Goal: Find specific page/section: Find specific page/section

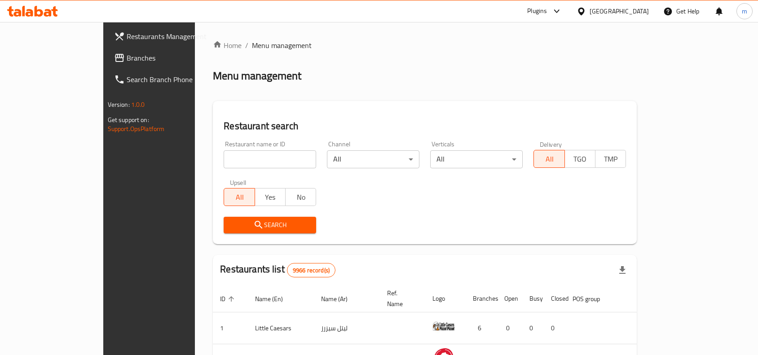
scroll to position [28, 0]
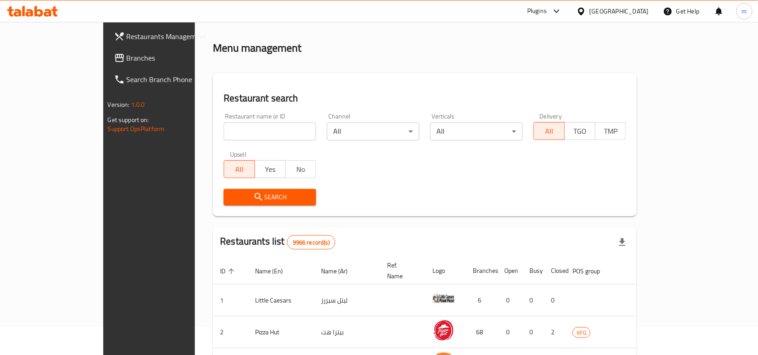
click at [610, 8] on div "[GEOGRAPHIC_DATA]" at bounding box center [612, 11] width 87 height 22
click at [586, 13] on icon at bounding box center [580, 11] width 9 height 9
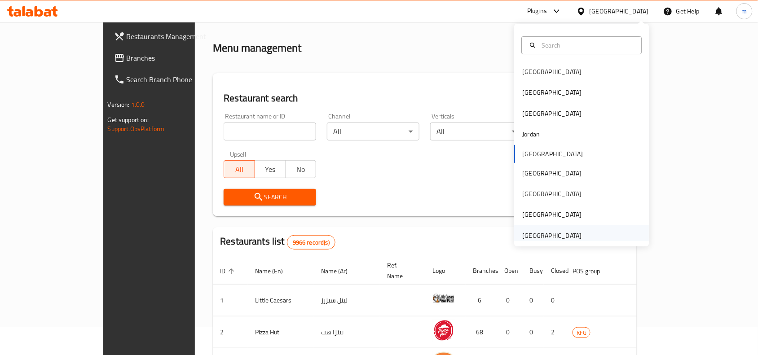
click at [542, 233] on div "[GEOGRAPHIC_DATA]" at bounding box center [551, 236] width 59 height 10
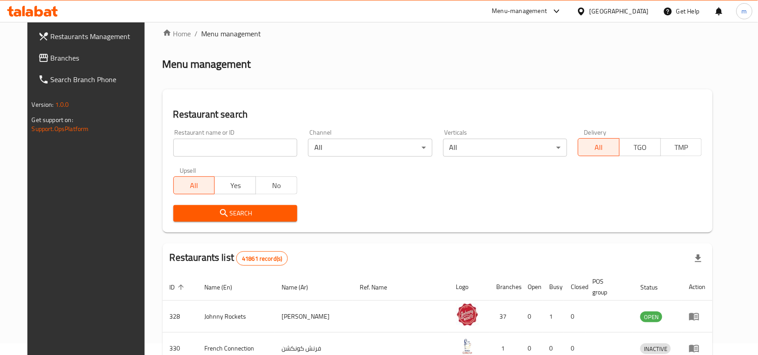
scroll to position [28, 0]
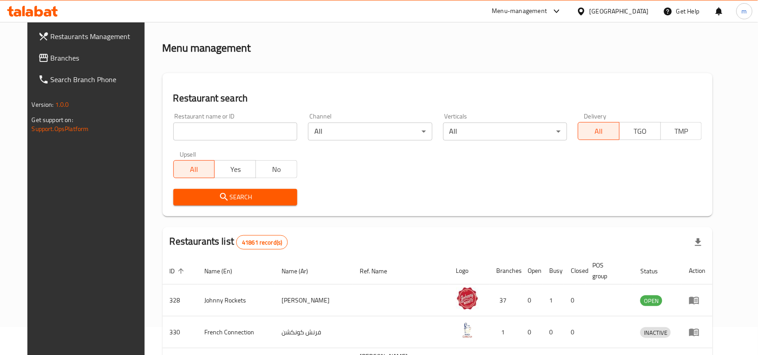
click at [57, 61] on span "Branches" at bounding box center [99, 58] width 96 height 11
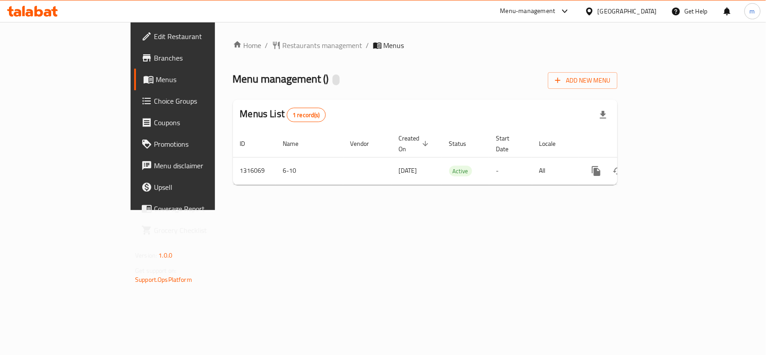
click at [233, 53] on div "Home / Restaurants management / Menus Menu management ( ) Add New Menu Menus Li…" at bounding box center [425, 116] width 385 height 152
click at [283, 48] on span "Restaurants management" at bounding box center [323, 45] width 80 height 11
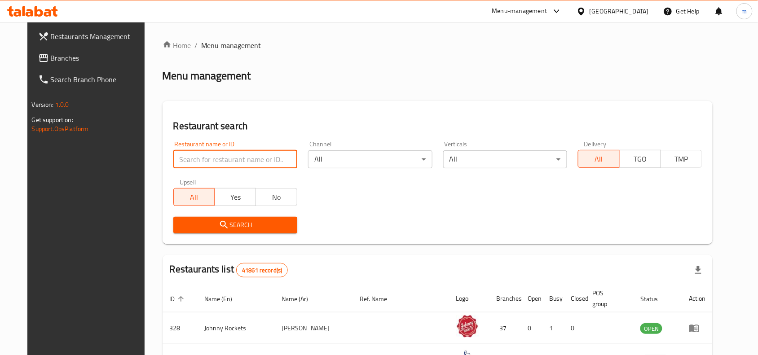
click at [173, 164] on input "search" at bounding box center [235, 159] width 124 height 18
paste input "707461"
type input "707461"
click at [228, 223] on span "Search" at bounding box center [235, 224] width 110 height 11
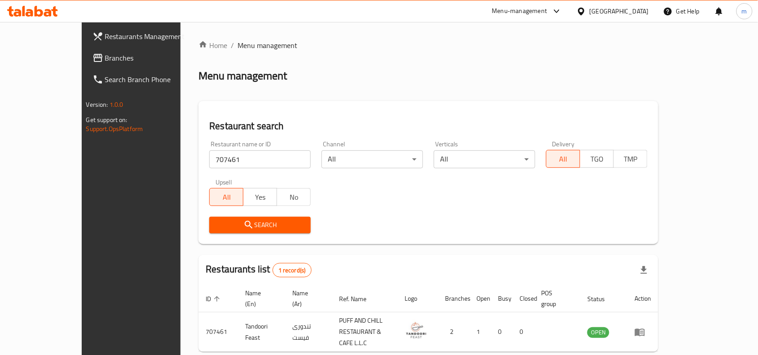
scroll to position [28, 0]
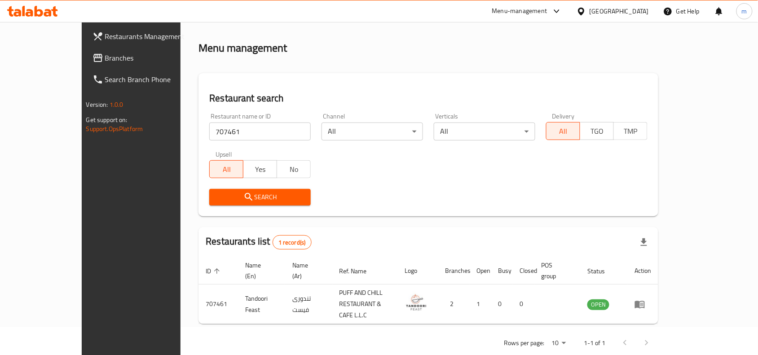
click at [583, 11] on icon at bounding box center [580, 11] width 9 height 9
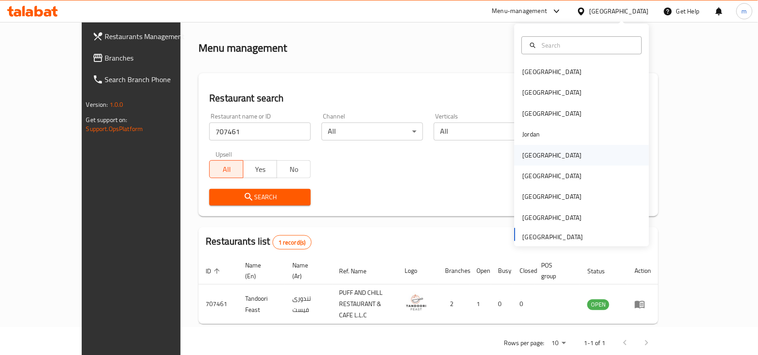
click at [532, 156] on div "[GEOGRAPHIC_DATA]" at bounding box center [551, 155] width 59 height 10
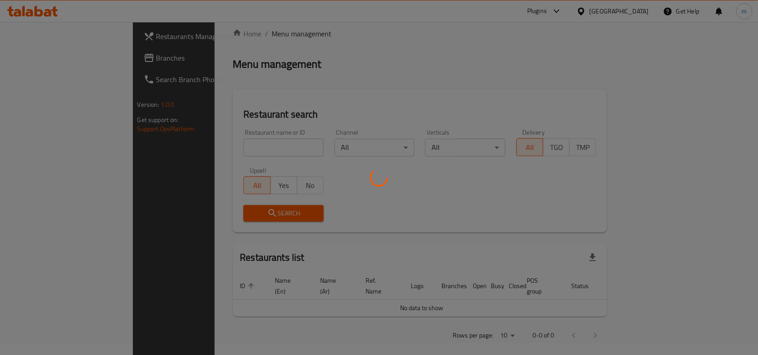
scroll to position [28, 0]
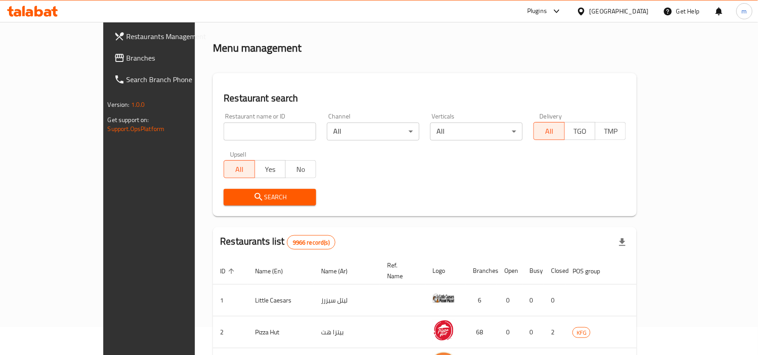
click at [127, 61] on span "Branches" at bounding box center [175, 58] width 96 height 11
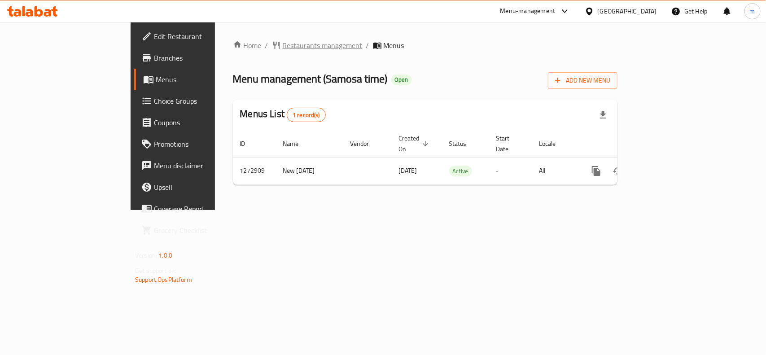
click at [283, 49] on span "Restaurants management" at bounding box center [323, 45] width 80 height 11
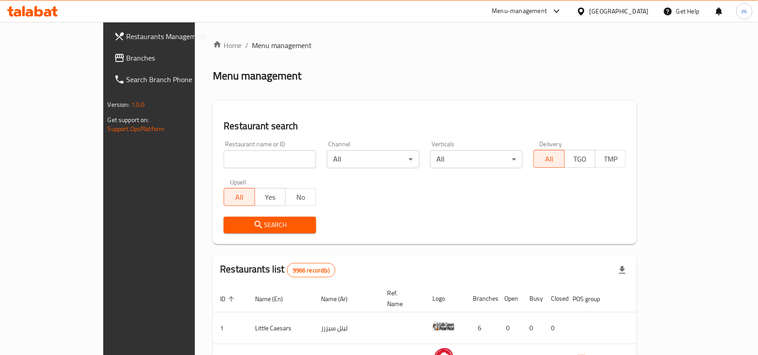
click at [224, 155] on input "search" at bounding box center [270, 159] width 92 height 18
paste input "690507"
type input "690507"
click at [231, 227] on span "Search" at bounding box center [270, 224] width 78 height 11
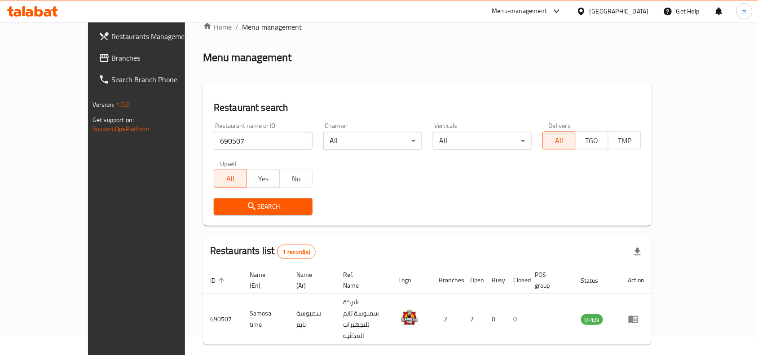
scroll to position [28, 0]
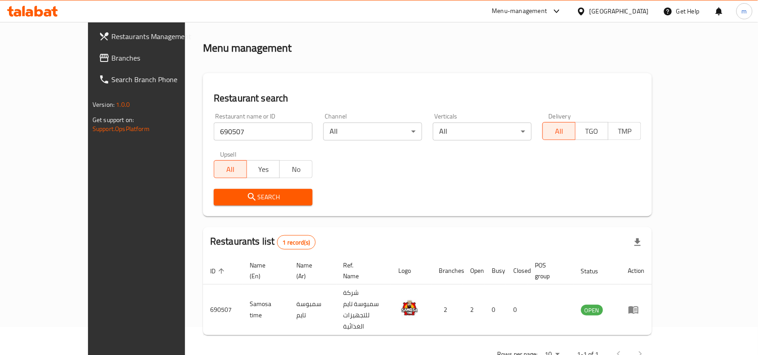
click at [586, 15] on icon at bounding box center [580, 11] width 9 height 9
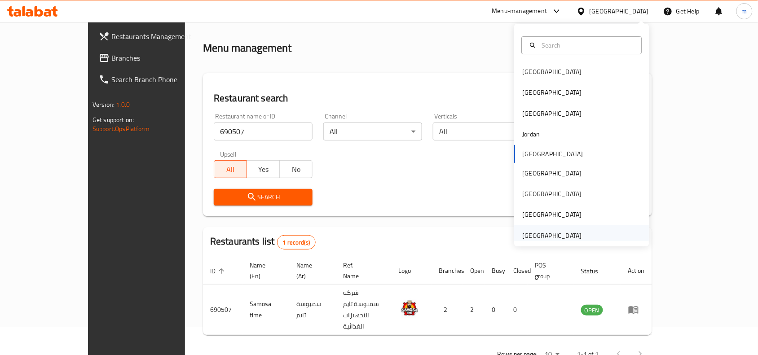
click at [544, 231] on div "[GEOGRAPHIC_DATA]" at bounding box center [551, 236] width 59 height 10
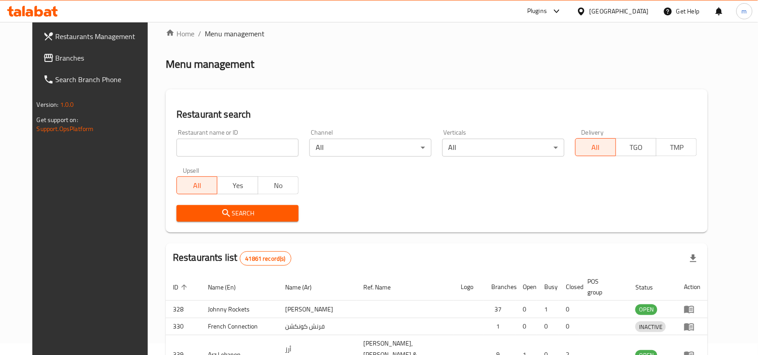
scroll to position [28, 0]
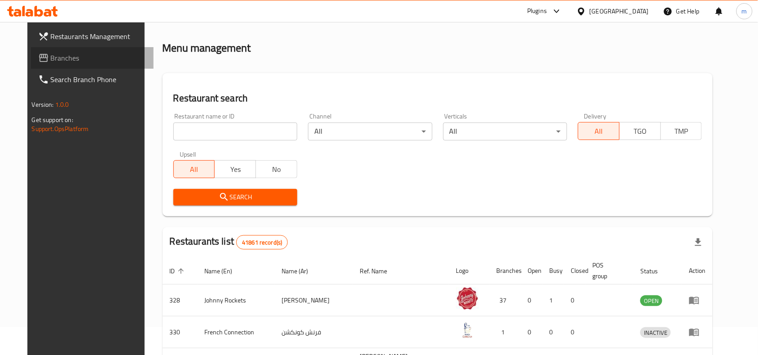
click at [57, 57] on span "Branches" at bounding box center [99, 58] width 96 height 11
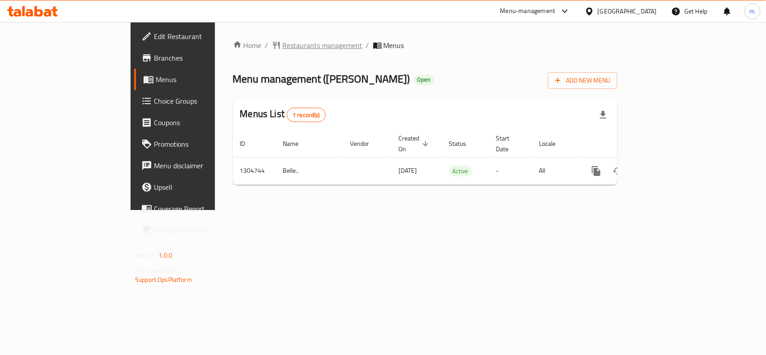
click at [283, 44] on span "Restaurants management" at bounding box center [323, 45] width 80 height 11
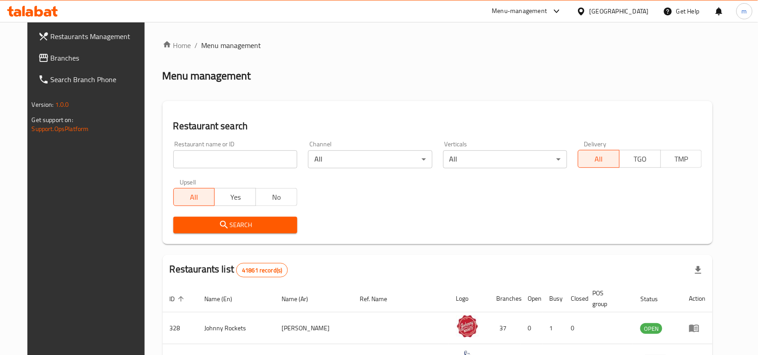
drag, startPoint x: 202, startPoint y: 158, endPoint x: 179, endPoint y: 151, distance: 24.7
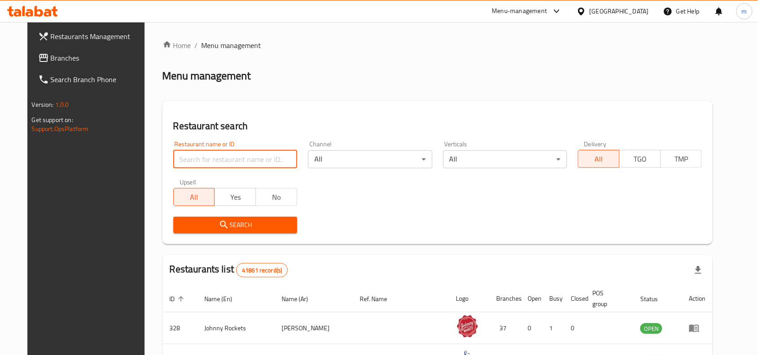
paste input "703387"
type input "703387"
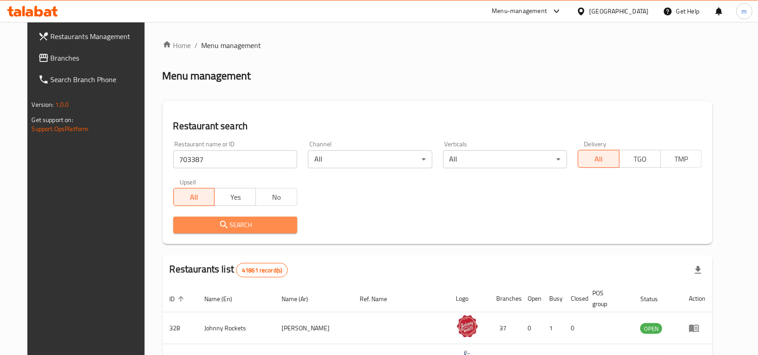
click at [192, 225] on span "Search" at bounding box center [235, 224] width 110 height 11
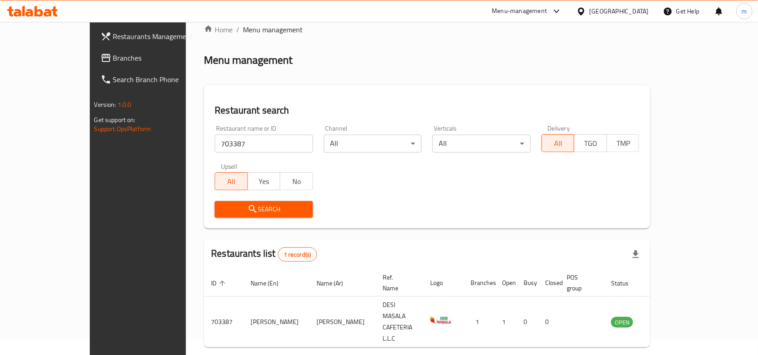
scroll to position [28, 0]
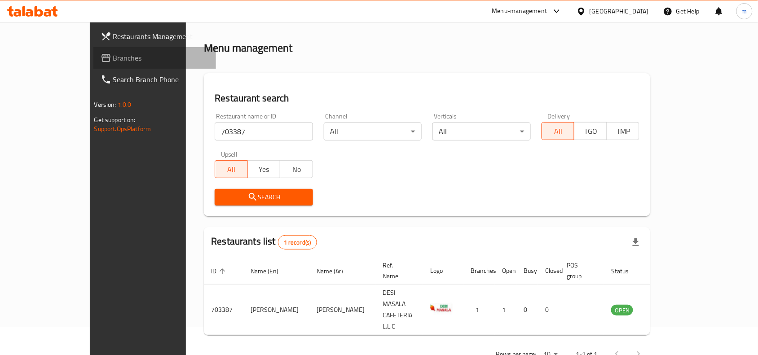
click at [113, 55] on span "Branches" at bounding box center [161, 58] width 96 height 11
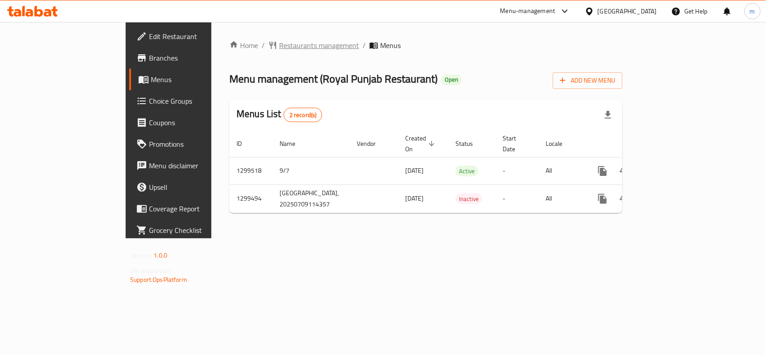
click at [279, 44] on span "Restaurants management" at bounding box center [319, 45] width 80 height 11
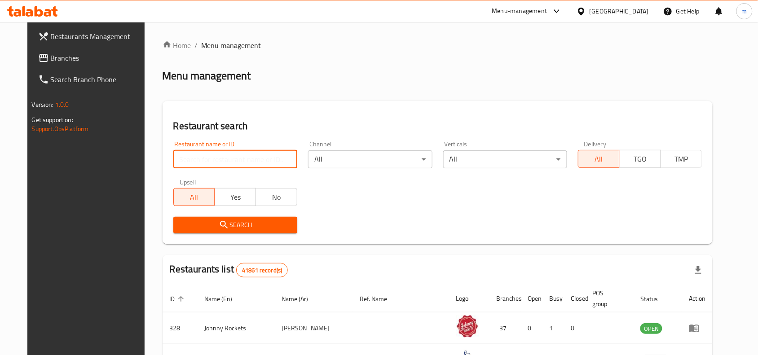
paste input "701380"
type input "701380"
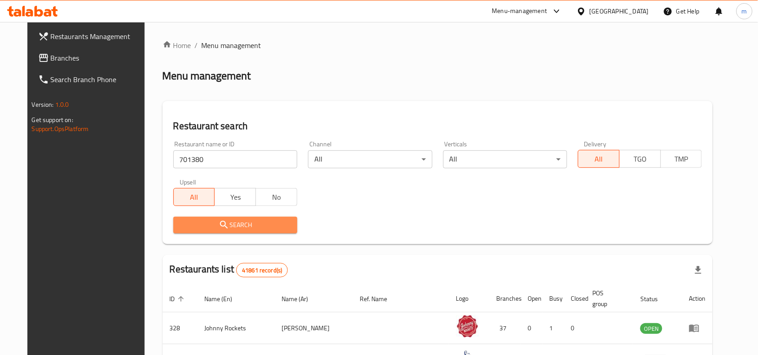
click at [196, 227] on span "Search" at bounding box center [235, 224] width 110 height 11
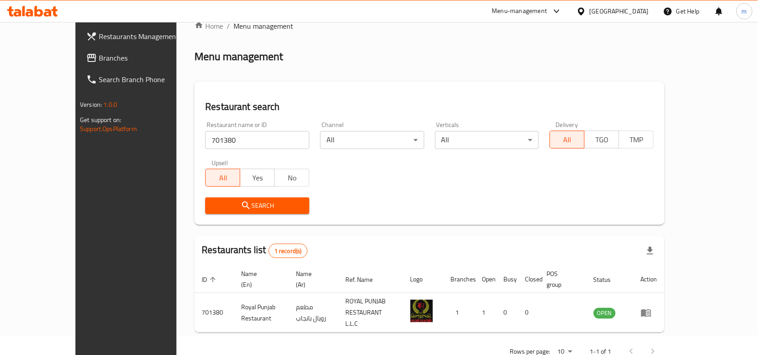
scroll to position [28, 0]
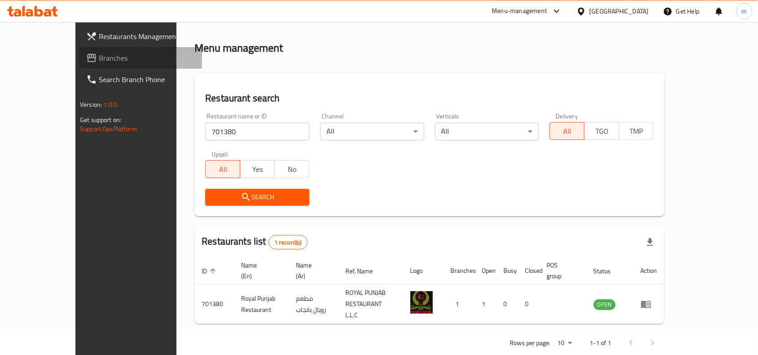
click at [99, 54] on span "Branches" at bounding box center [147, 58] width 96 height 11
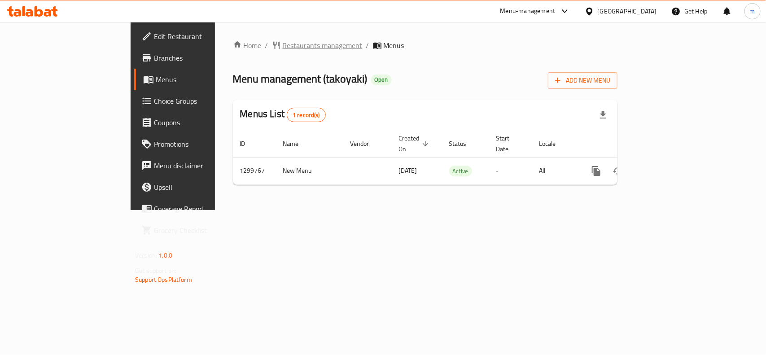
click at [283, 51] on span "Restaurants management" at bounding box center [323, 45] width 80 height 11
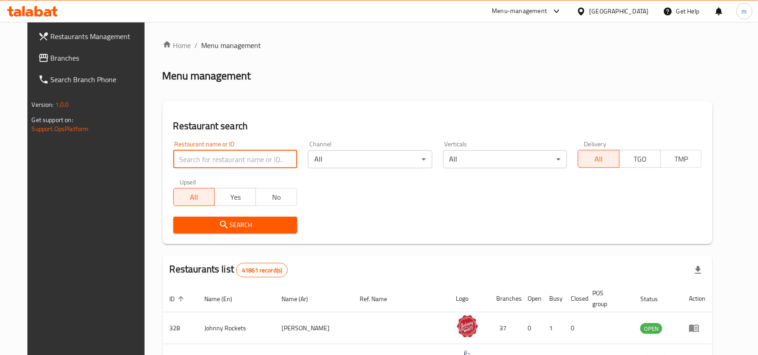
paste input "701504"
type input "701504"
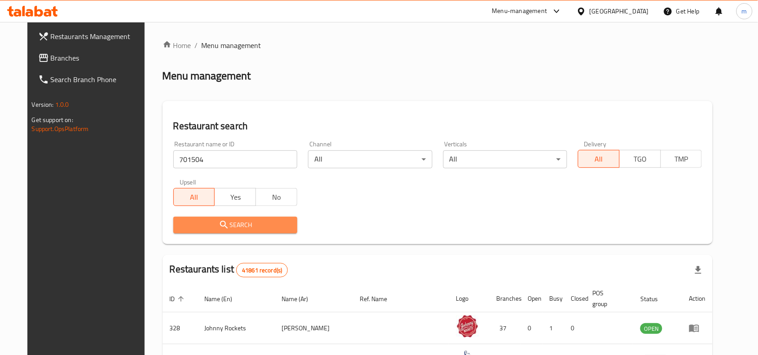
click at [183, 229] on span "Search" at bounding box center [235, 224] width 110 height 11
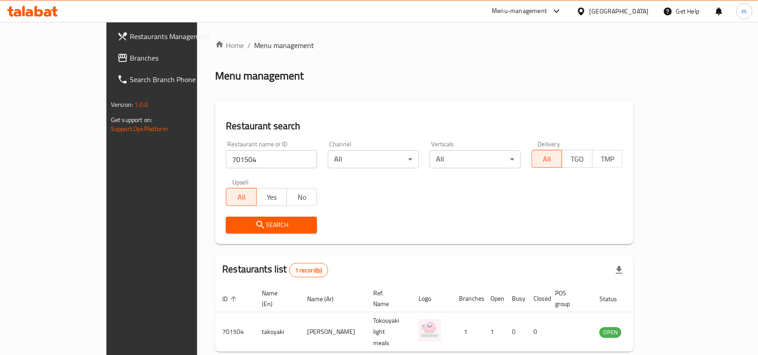
scroll to position [28, 0]
